Goal: Navigation & Orientation: Understand site structure

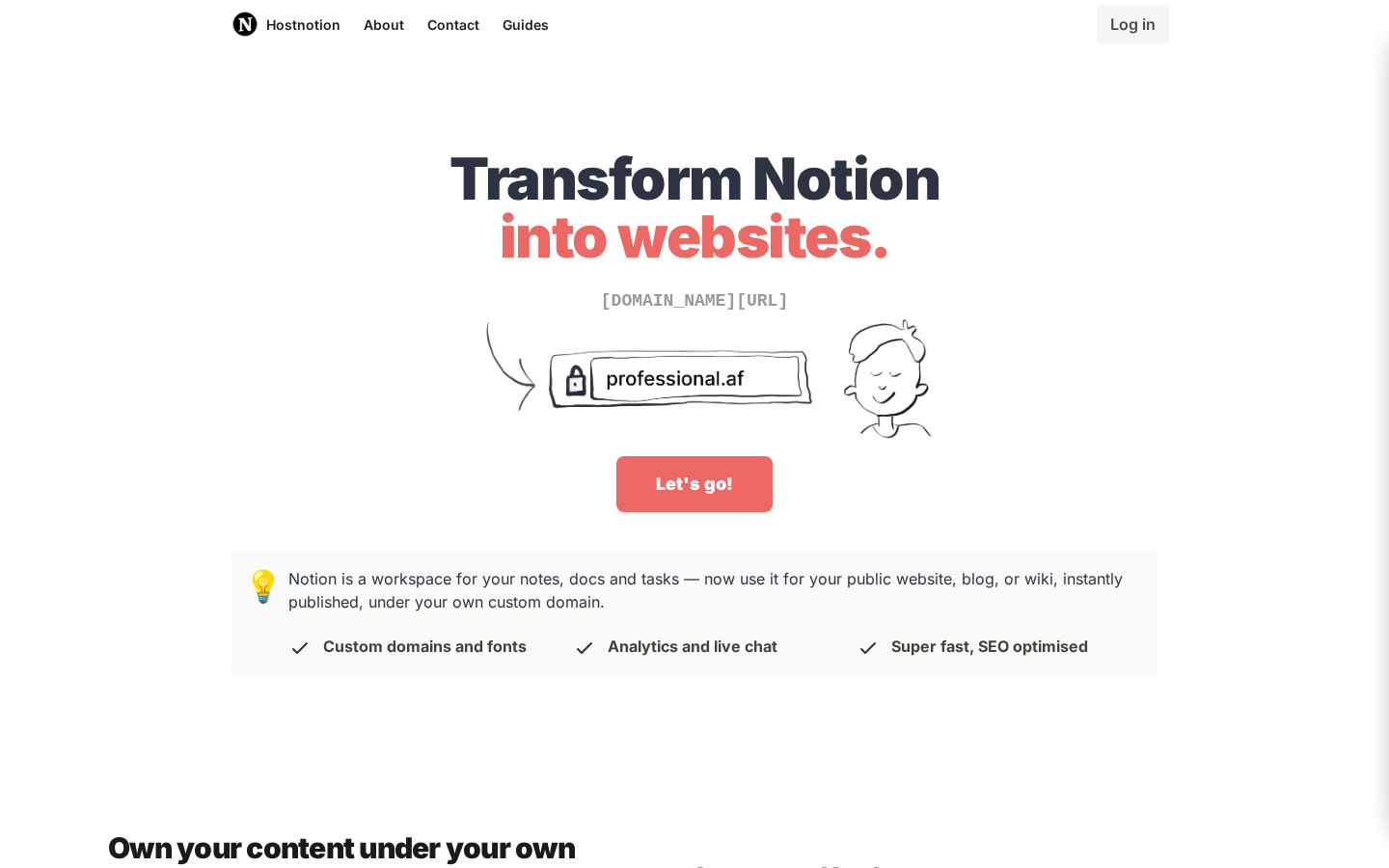
scroll to position [33, 0]
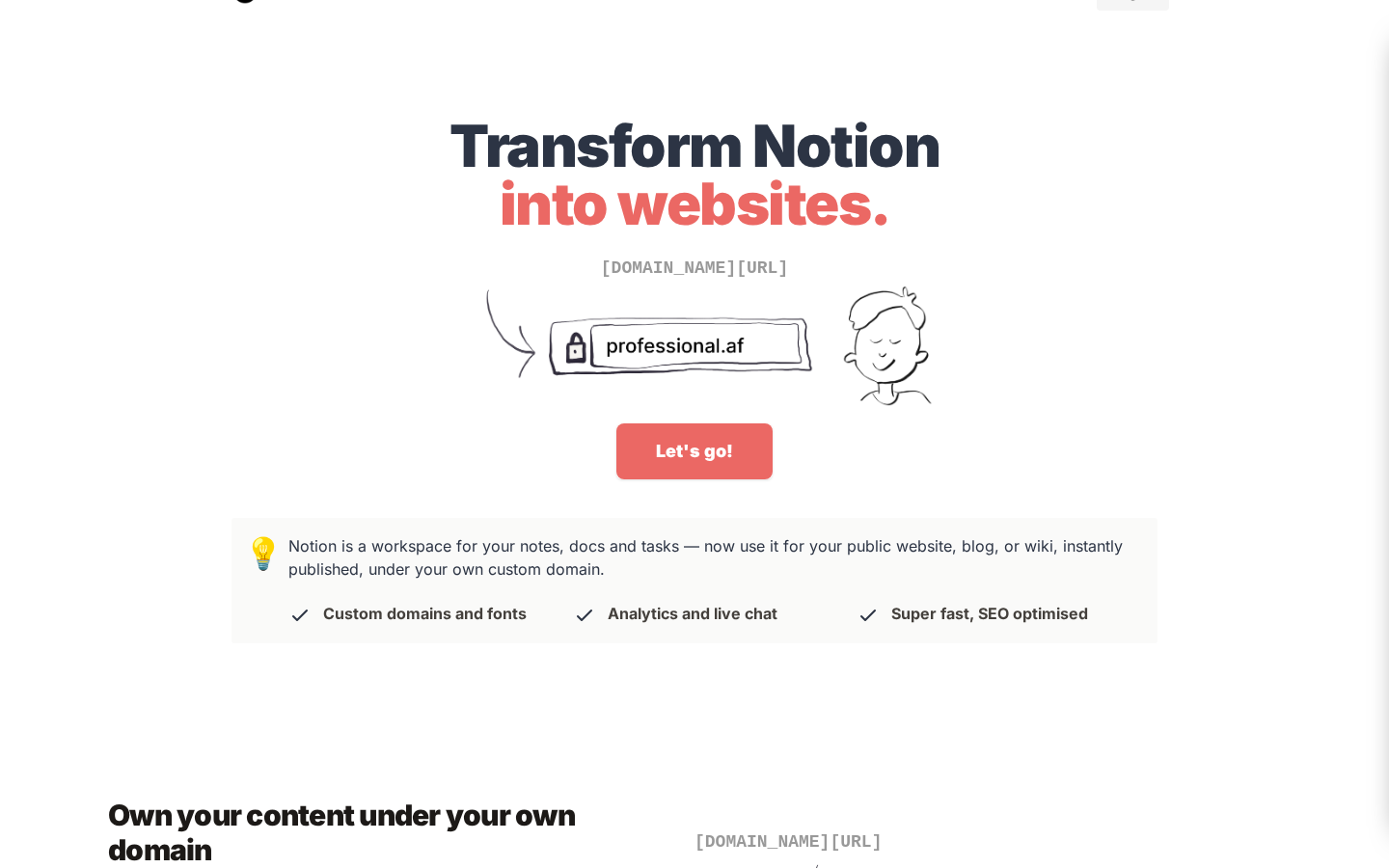
click at [719, 159] on h1 "Transform Notion into websites." at bounding box center [694, 174] width 926 height 116
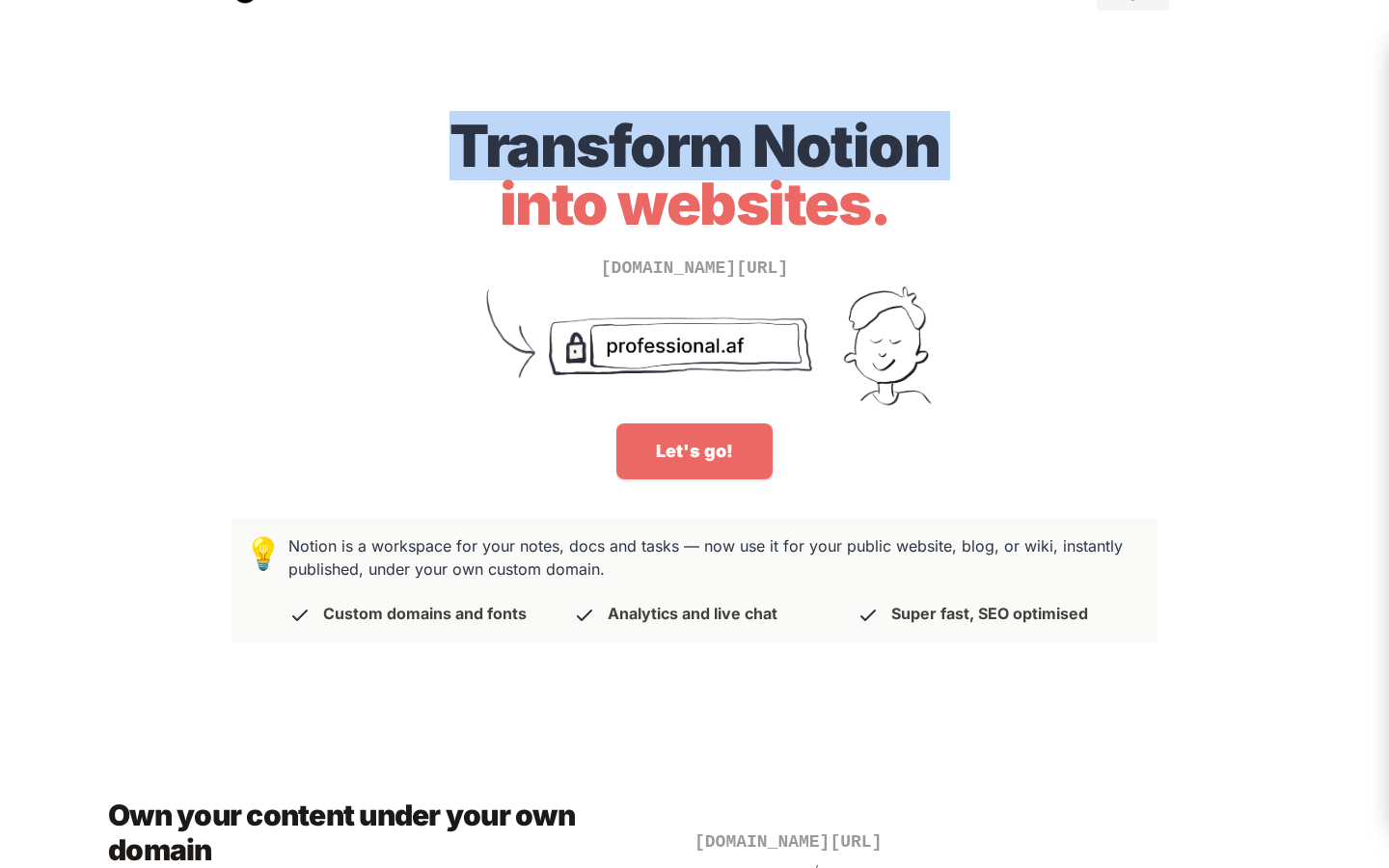
click at [719, 159] on h1 "Transform Notion into websites." at bounding box center [694, 174] width 926 height 116
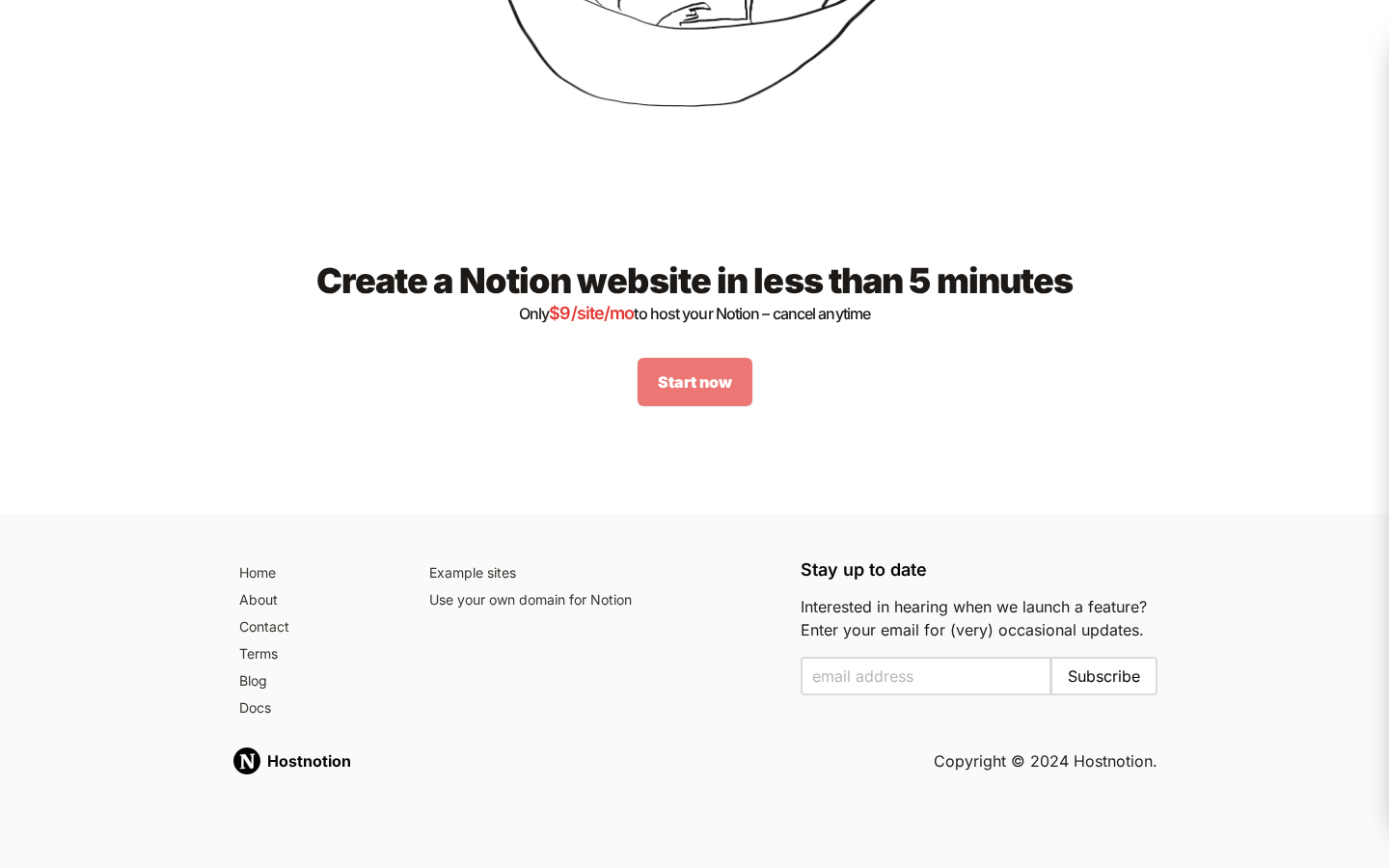
scroll to position [2451, 0]
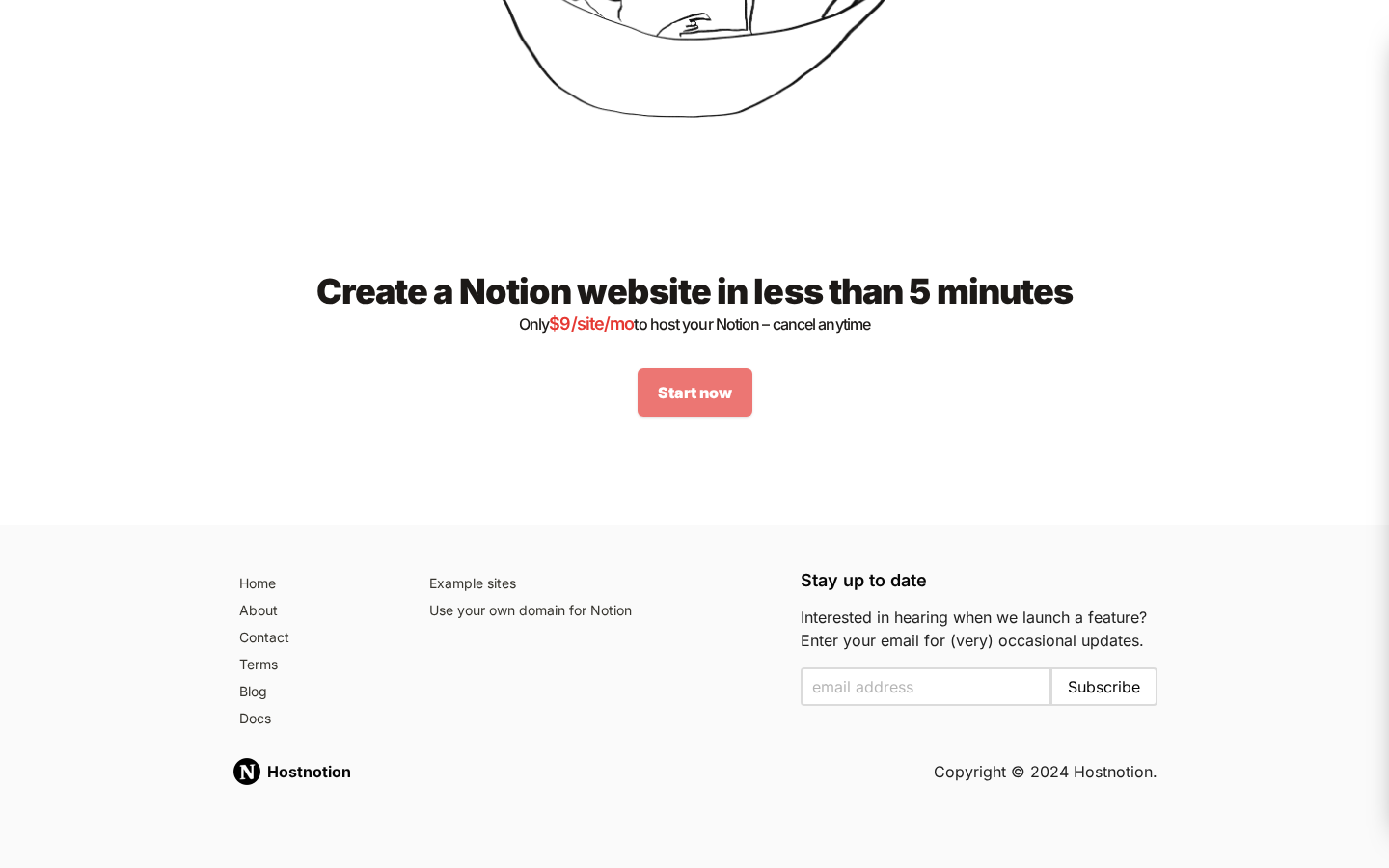
click at [568, 333] on span "$ 9 /site/mo" at bounding box center [591, 323] width 85 height 21
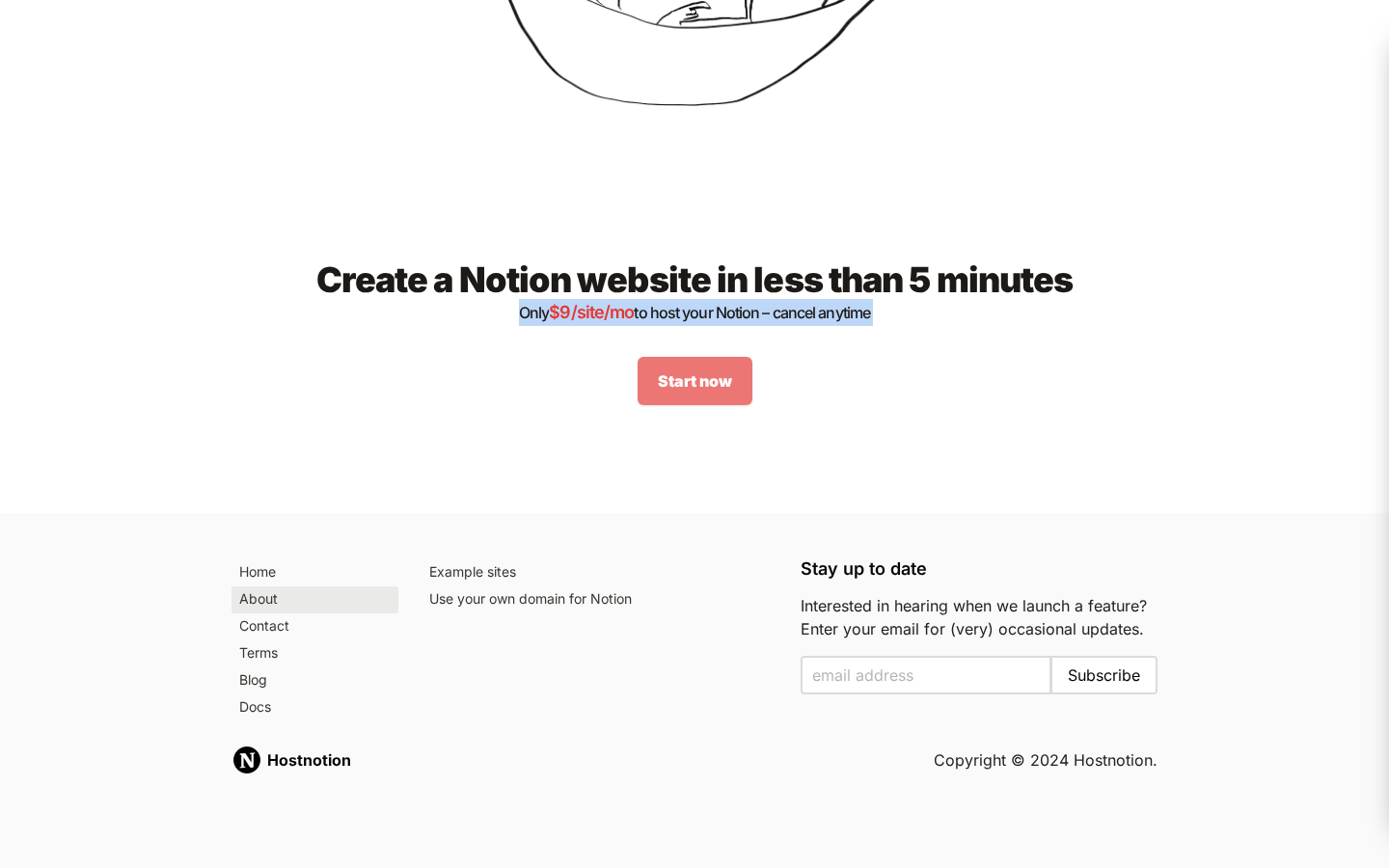
click at [268, 596] on link "About" at bounding box center [315, 600] width 167 height 27
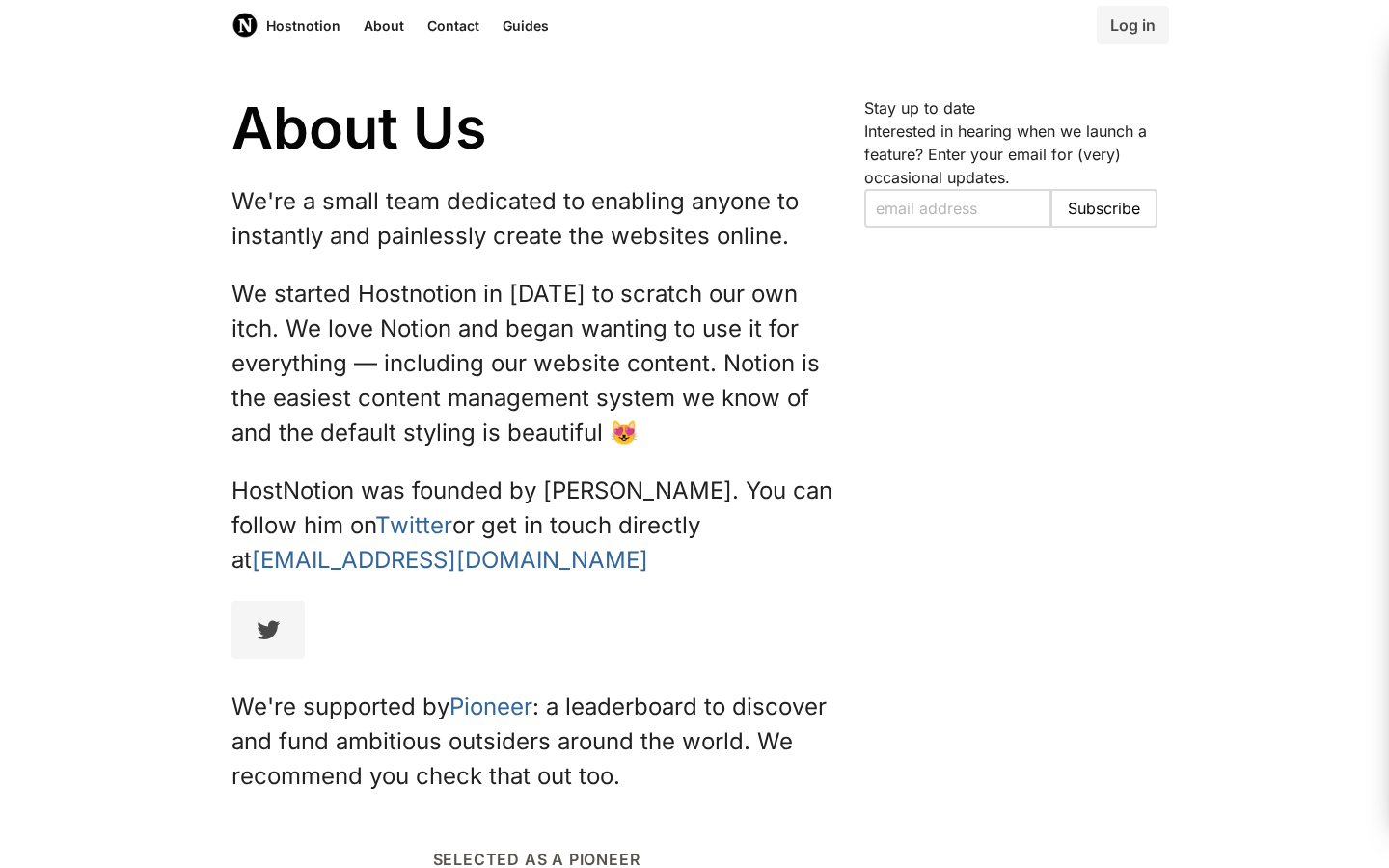
scroll to position [2, 0]
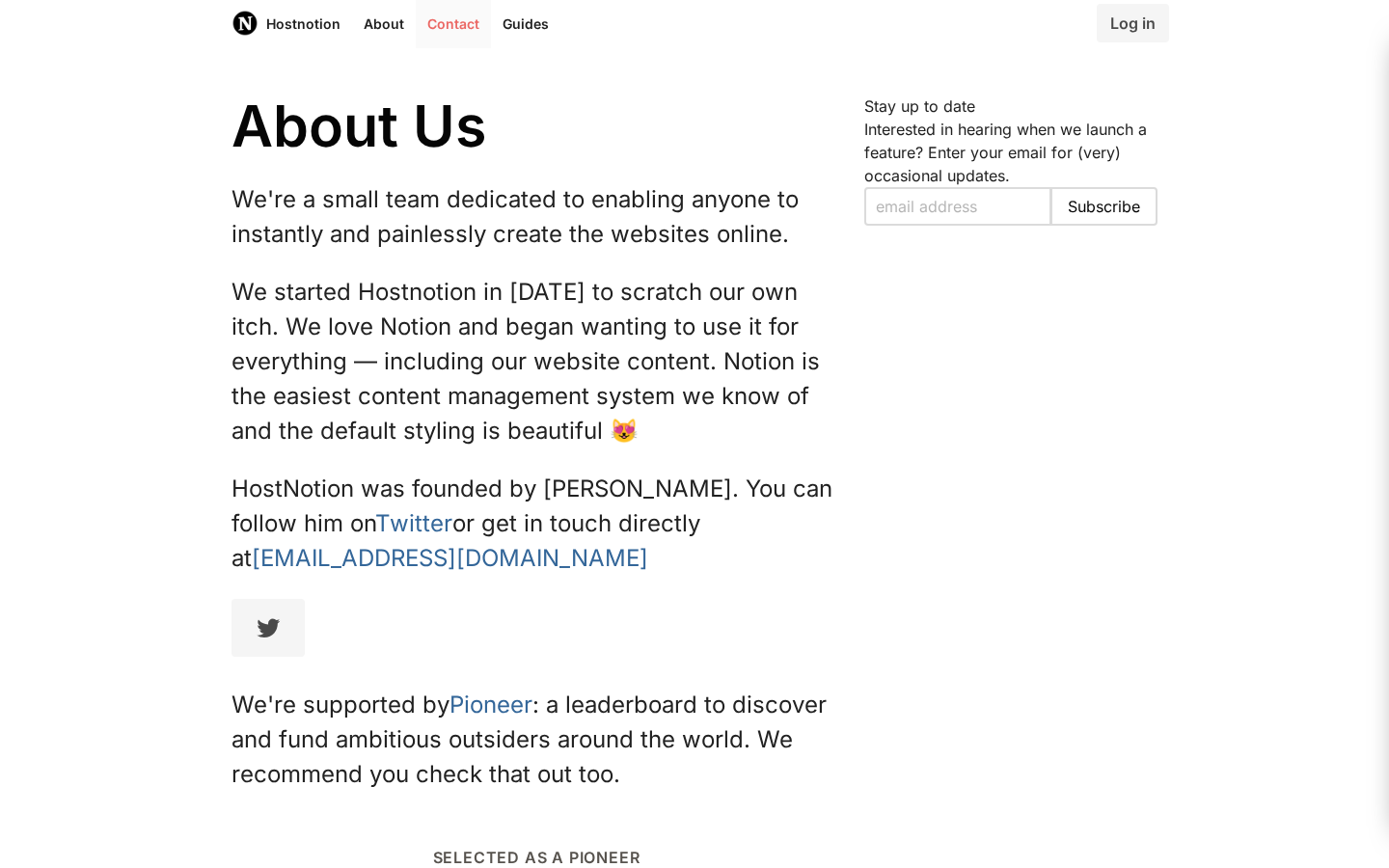
click at [448, 25] on link "Contact" at bounding box center [453, 23] width 75 height 50
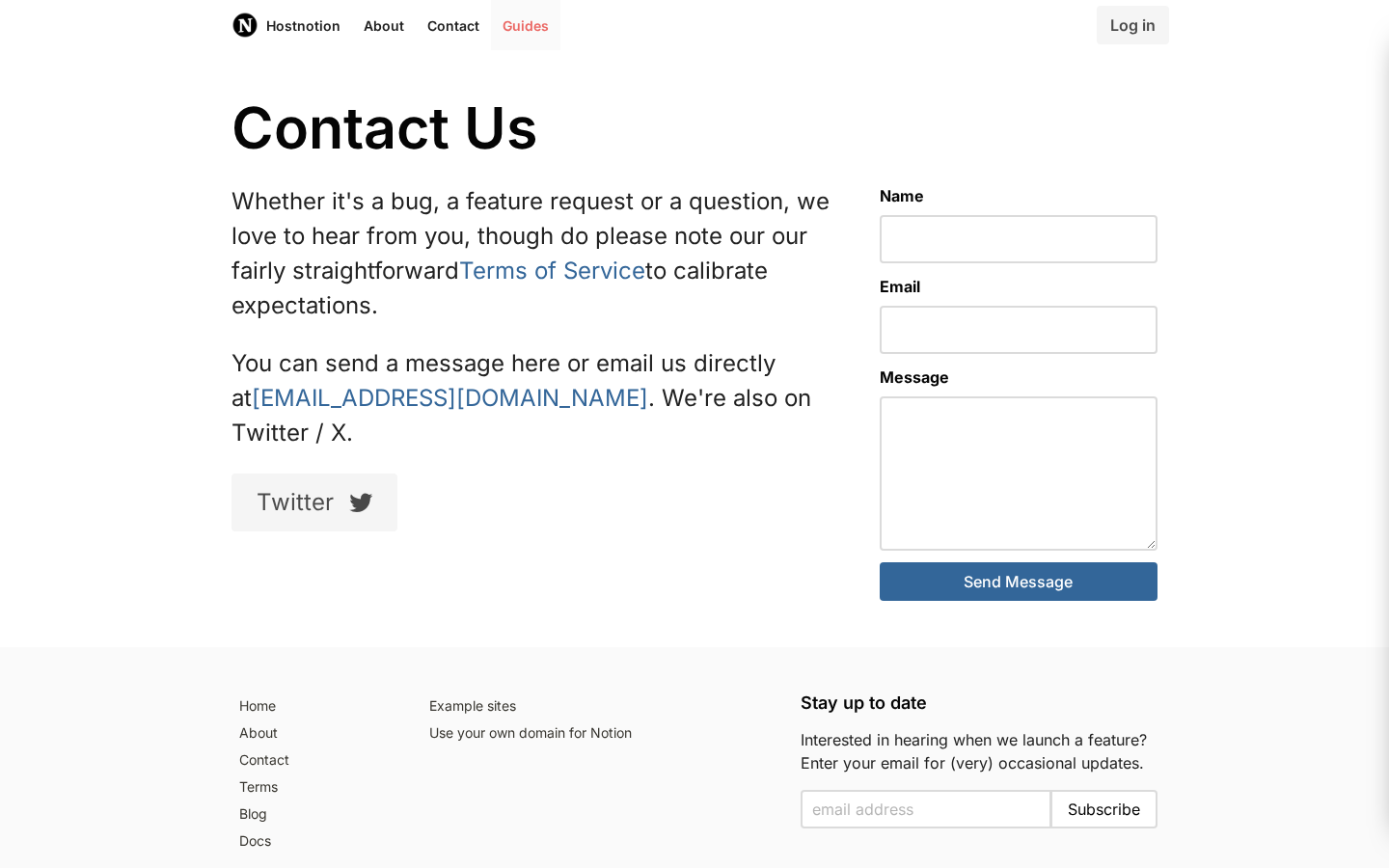
click at [515, 37] on link "Guides" at bounding box center [525, 24] width 70 height 50
